Goal: Navigation & Orientation: Find specific page/section

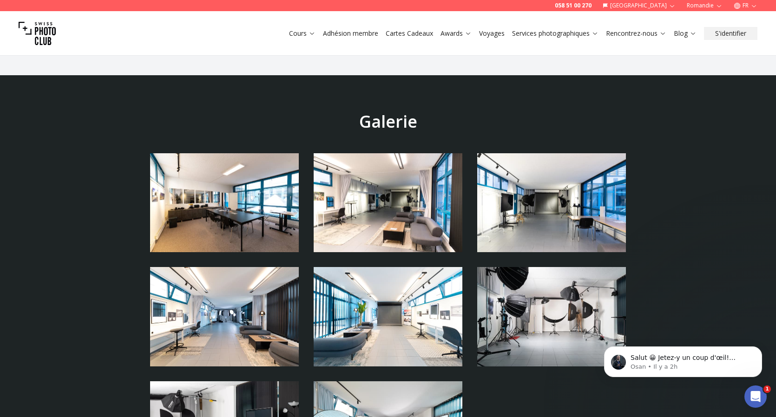
scroll to position [1971, 0]
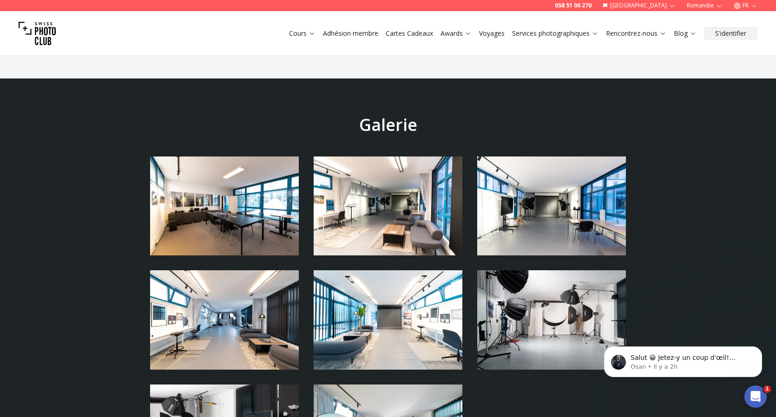
click at [223, 166] on img at bounding box center [224, 206] width 149 height 99
drag, startPoint x: 248, startPoint y: 173, endPoint x: 248, endPoint y: 166, distance: 7.4
click at [248, 173] on img at bounding box center [224, 206] width 149 height 99
click at [242, 159] on img at bounding box center [224, 206] width 149 height 99
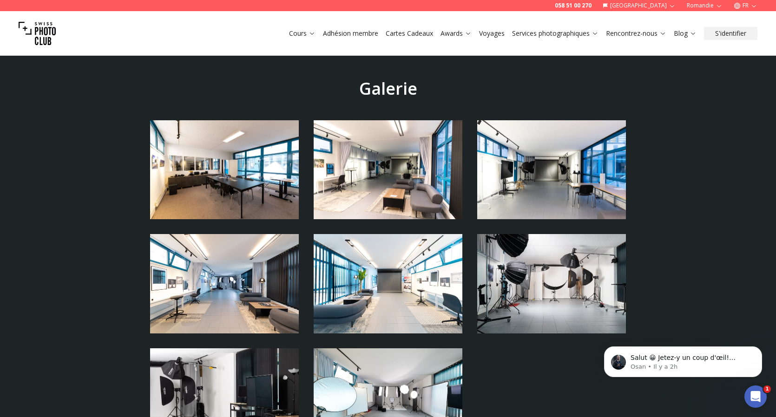
scroll to position [2008, 0]
click at [359, 160] on img at bounding box center [388, 169] width 149 height 99
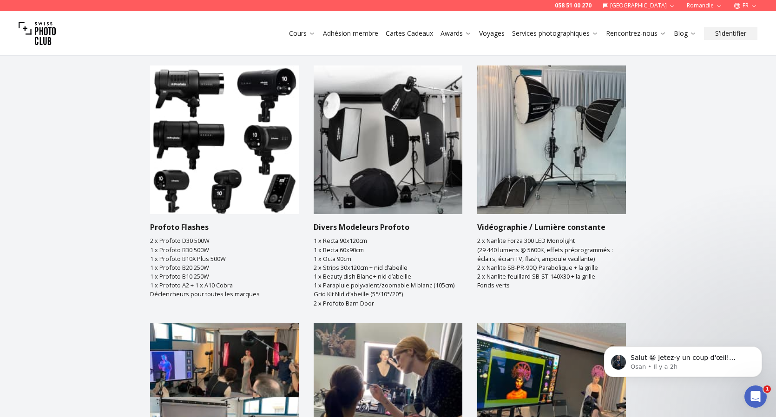
scroll to position [1207, 0]
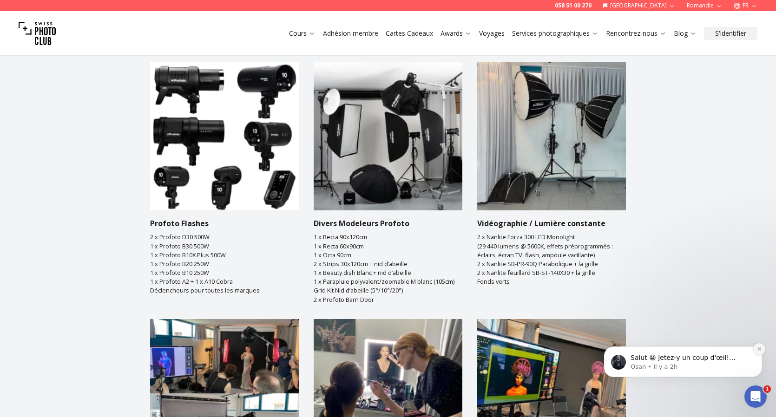
click at [759, 349] on icon "Dismiss notification" at bounding box center [759, 349] width 5 height 5
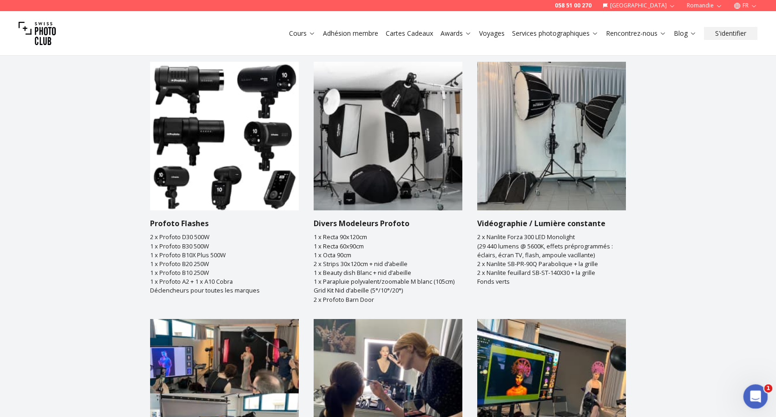
click at [757, 398] on icon "Ouvrir le Messenger Intercom" at bounding box center [753, 395] width 15 height 15
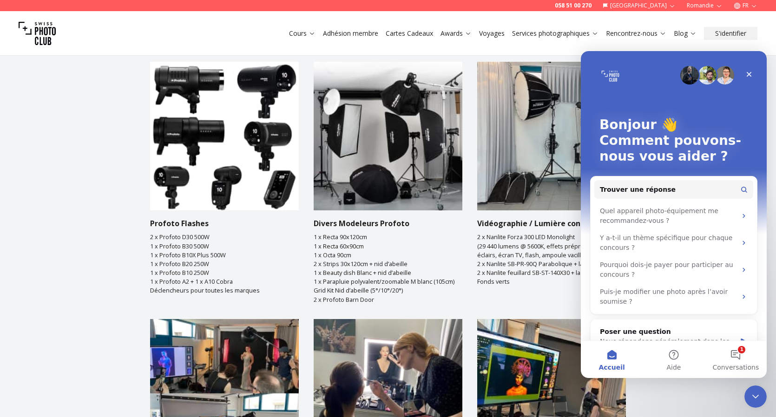
scroll to position [0, 0]
click at [748, 72] on icon "Fermer" at bounding box center [748, 74] width 7 height 7
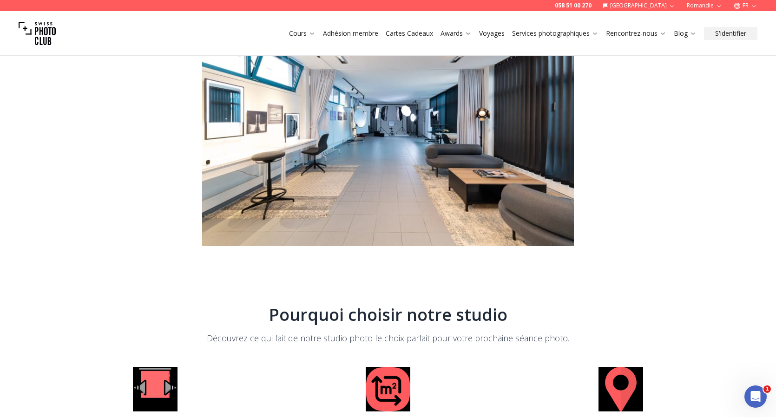
scroll to position [520, 0]
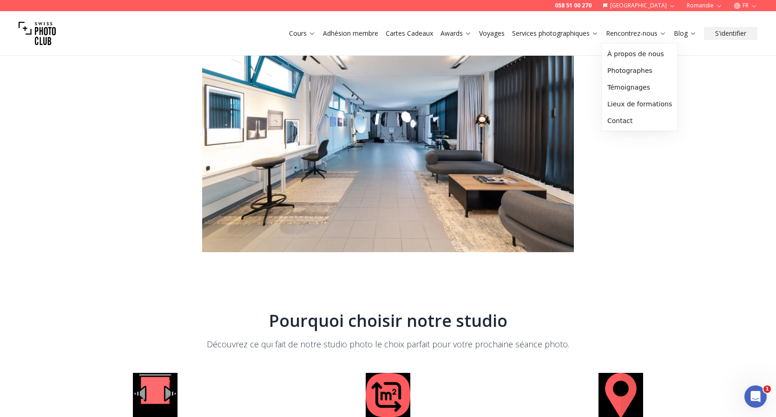
click at [642, 32] on link "Rencontrez-nous" at bounding box center [636, 33] width 60 height 9
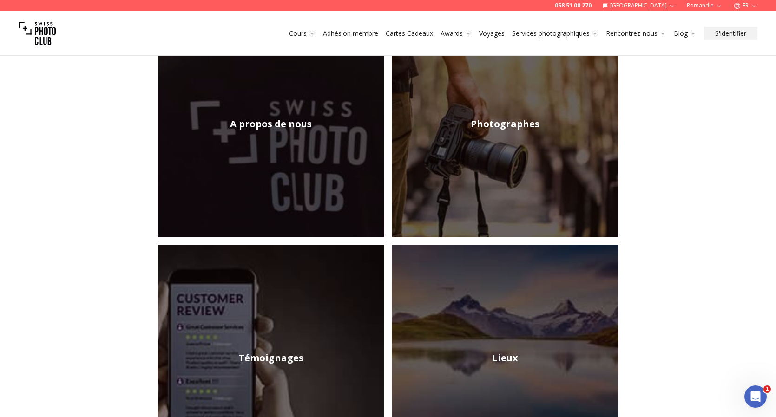
scroll to position [5, 0]
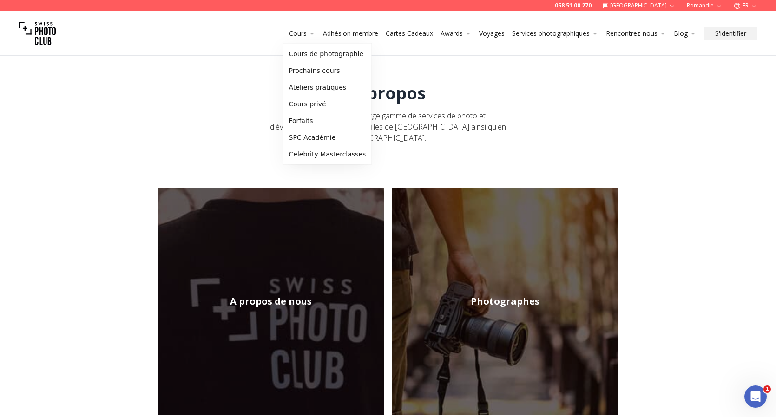
click at [298, 32] on link "Cours" at bounding box center [302, 33] width 26 height 9
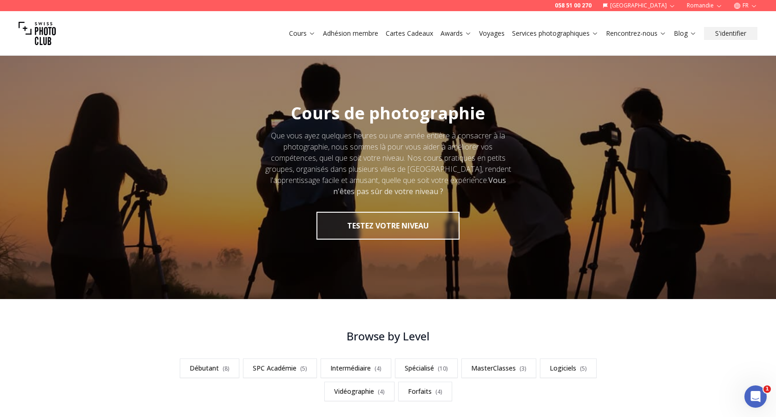
click at [345, 33] on link "Adhésion membre" at bounding box center [350, 33] width 55 height 9
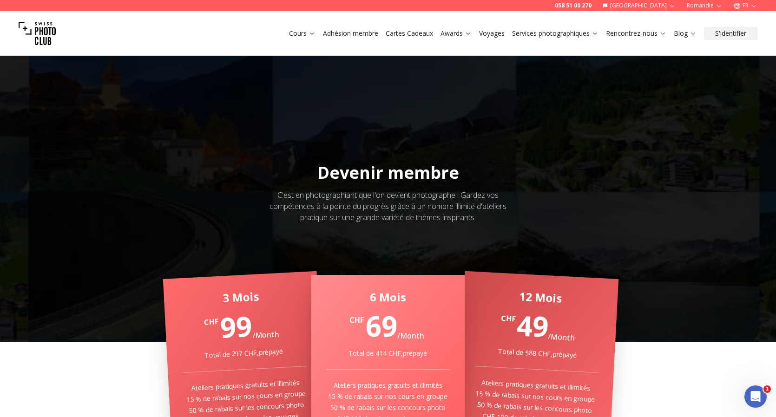
click at [47, 34] on img at bounding box center [37, 33] width 37 height 37
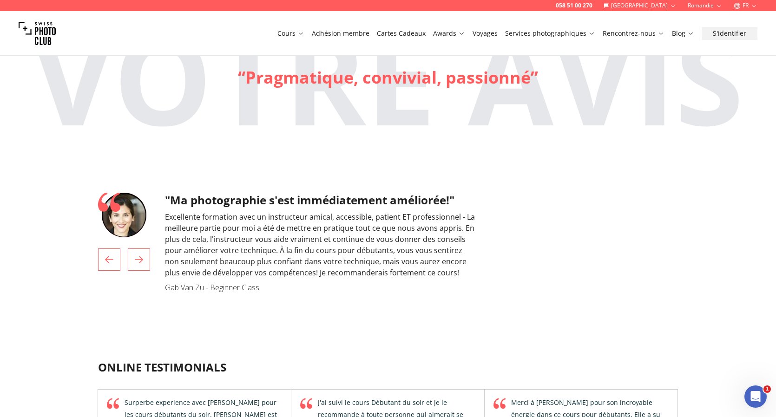
scroll to position [2485, 0]
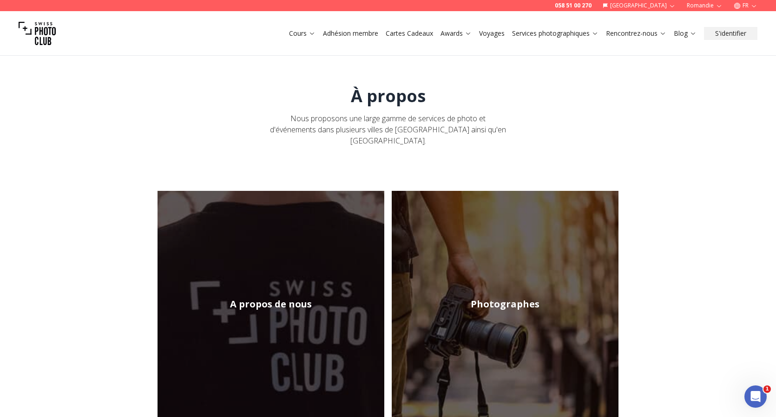
scroll to position [10, 0]
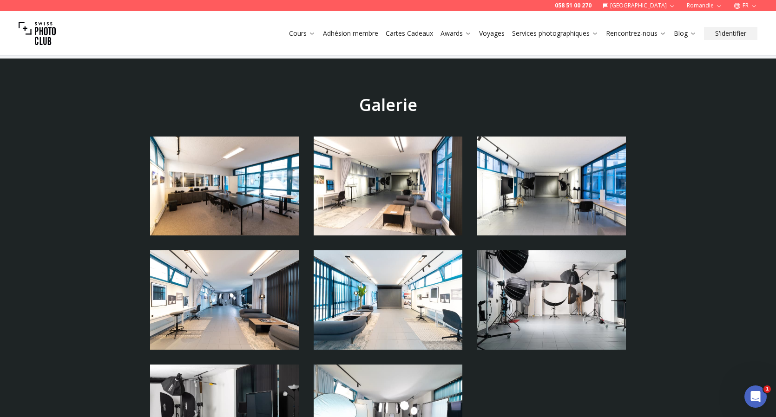
scroll to position [1993, 0]
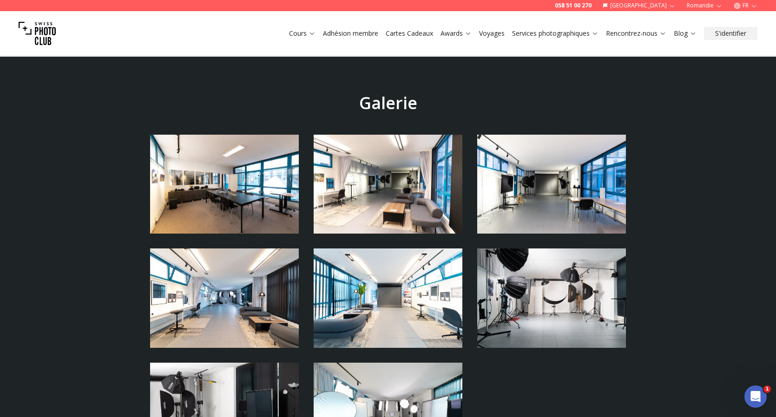
click at [222, 140] on img at bounding box center [224, 184] width 149 height 99
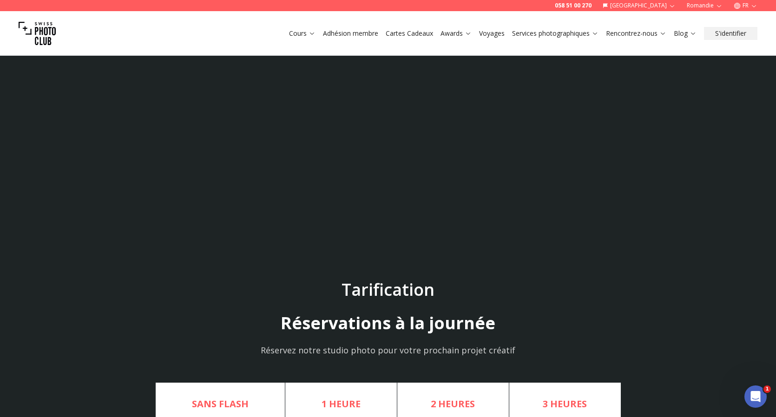
scroll to position [2506, 0]
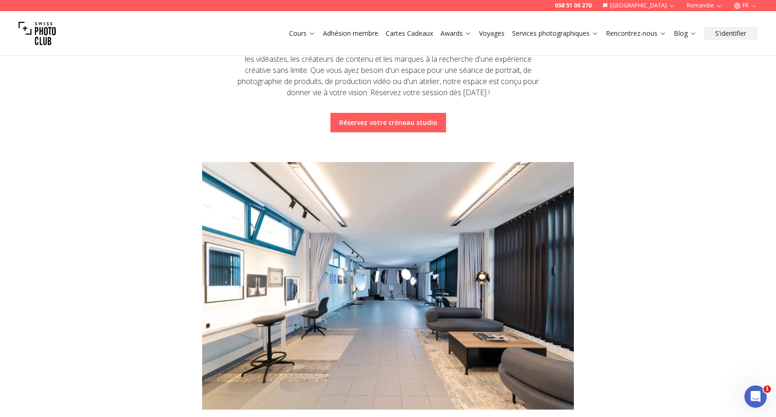
scroll to position [340, 0]
